Goal: Task Accomplishment & Management: Manage account settings

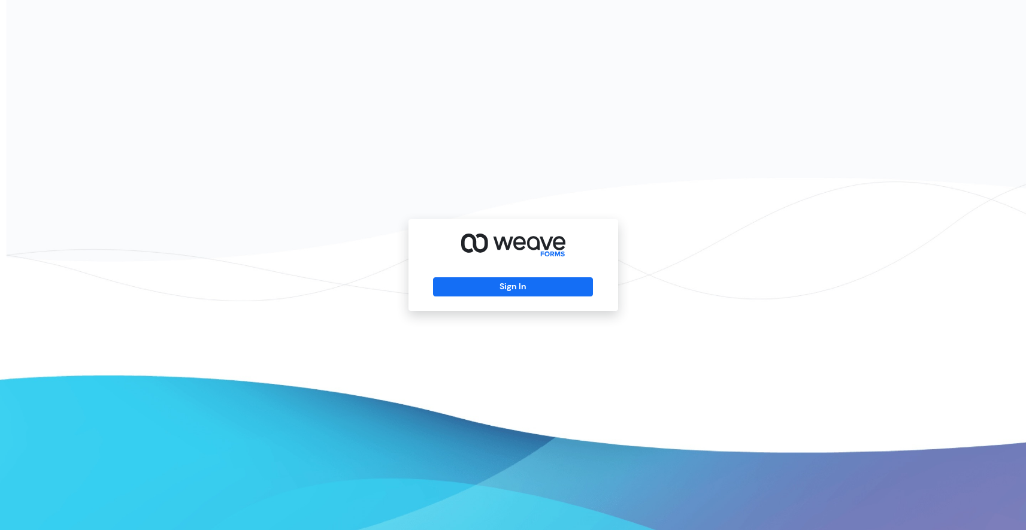
click at [522, 274] on div "Sign In" at bounding box center [513, 265] width 210 height 92
click at [522, 280] on button "Sign In" at bounding box center [513, 286] width 160 height 19
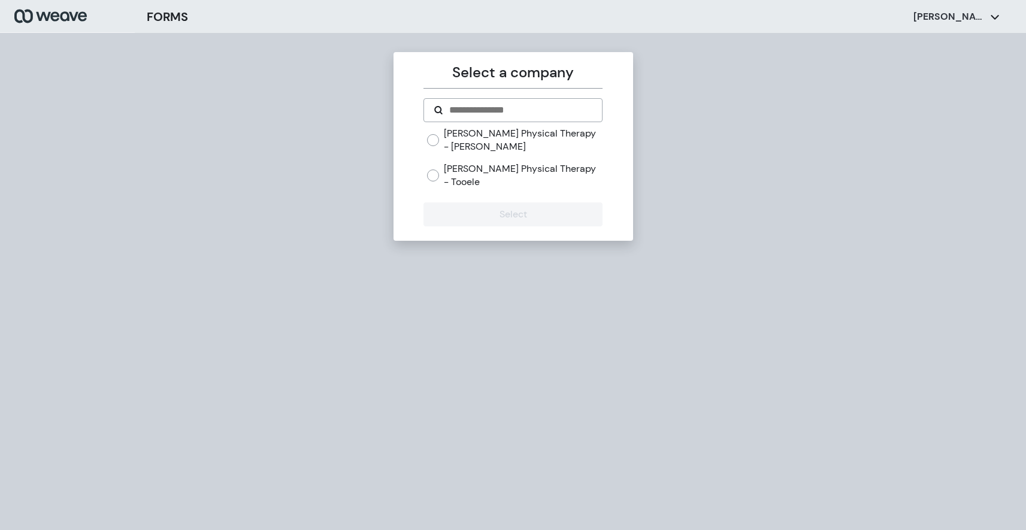
click at [480, 130] on label "[PERSON_NAME] Physical Therapy - [PERSON_NAME]" at bounding box center [523, 140] width 159 height 26
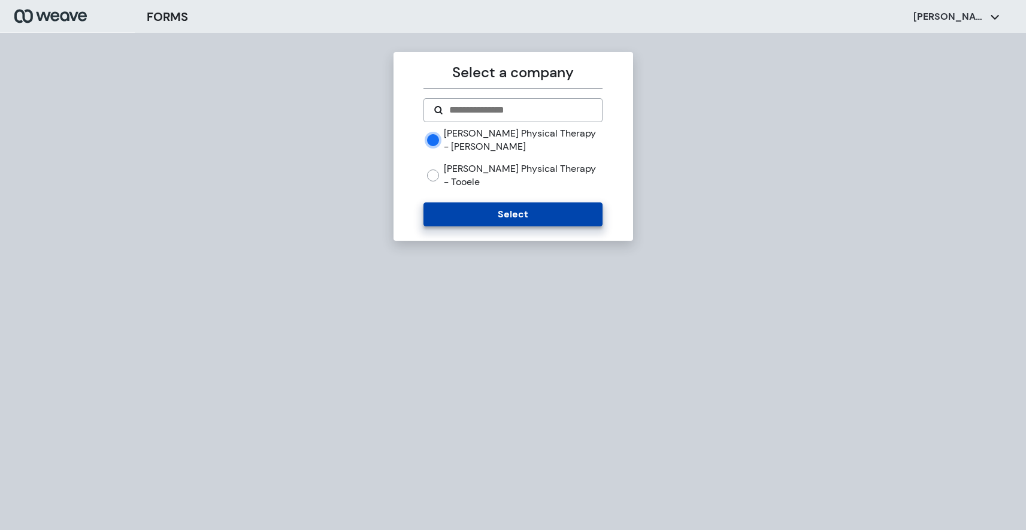
click at [484, 202] on button "Select" at bounding box center [512, 214] width 179 height 24
